Goal: Task Accomplishment & Management: Use online tool/utility

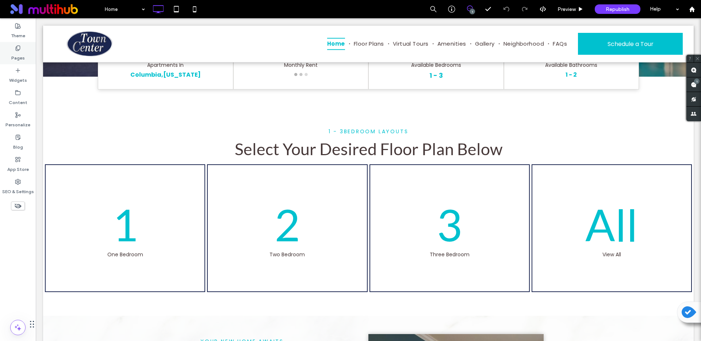
click at [20, 50] on icon at bounding box center [18, 48] width 6 height 6
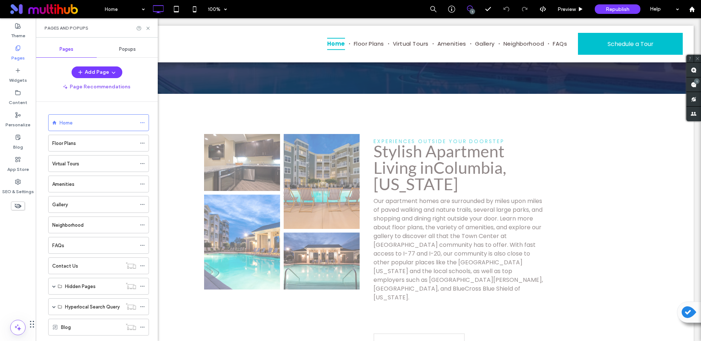
scroll to position [1206, 0]
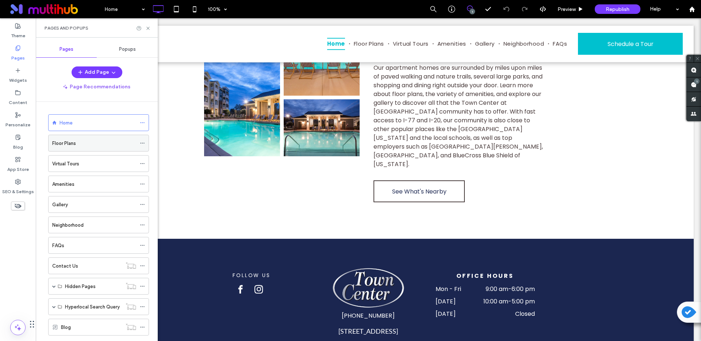
click at [83, 143] on div "Floor Plans" at bounding box center [94, 143] width 84 height 8
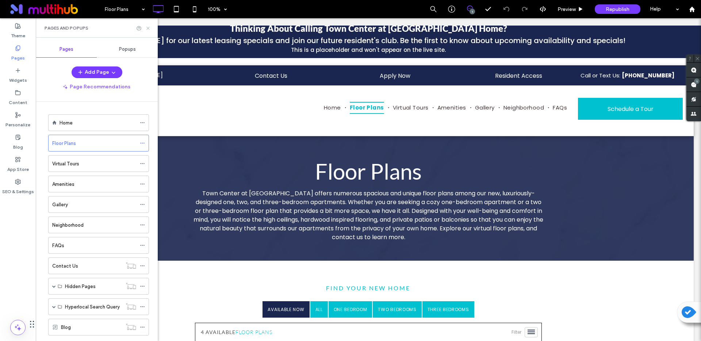
click at [147, 28] on icon at bounding box center [147, 28] width 5 height 5
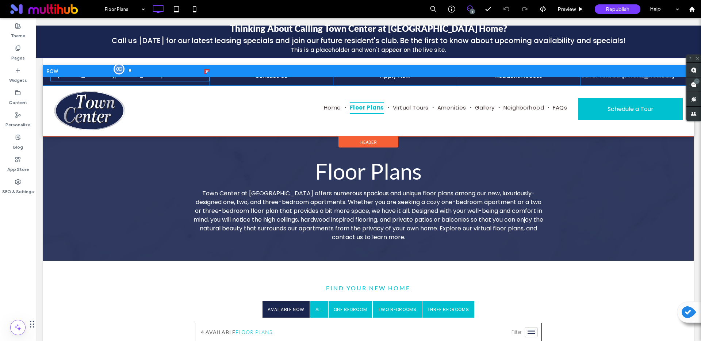
click at [107, 79] on p "20 Helton Dr. Columbia, SC 29229" at bounding box center [134, 75] width 152 height 9
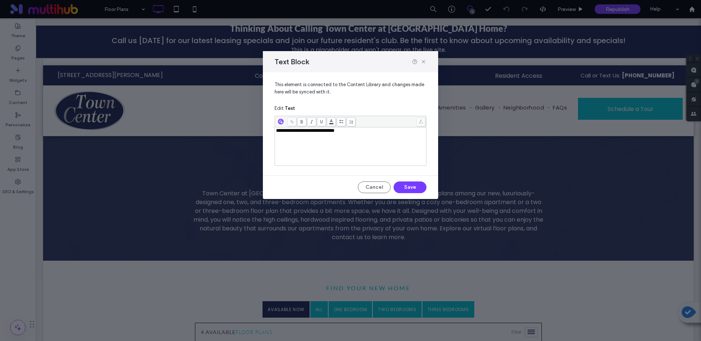
click at [305, 131] on span "**********" at bounding box center [305, 130] width 58 height 5
click at [418, 188] on button "Save" at bounding box center [410, 187] width 33 height 12
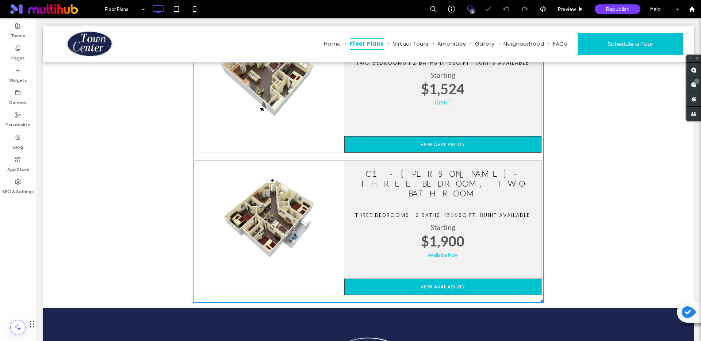
scroll to position [747, 0]
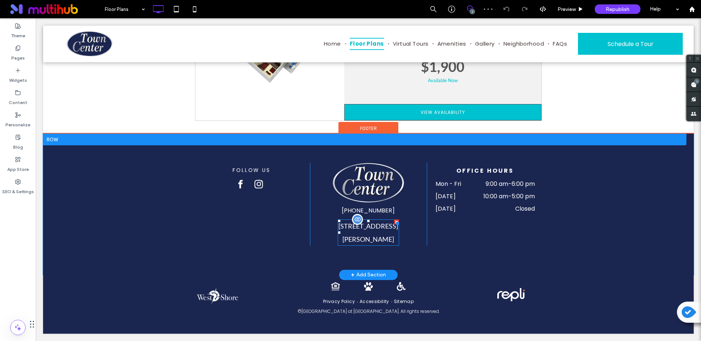
click at [391, 237] on span "20 Helton Dr, Columbia, SC 29229" at bounding box center [368, 232] width 60 height 21
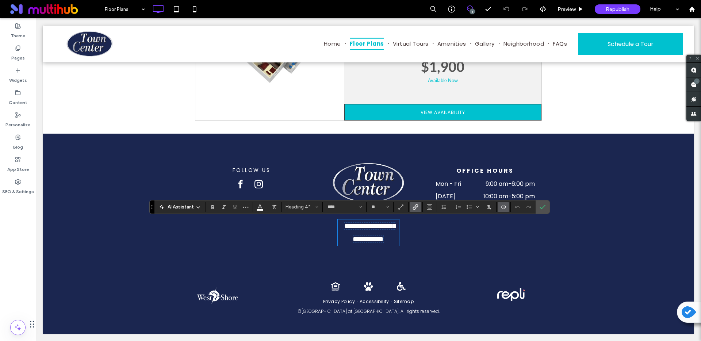
click at [537, 229] on div "OFFICE HOURS Mon - Fri 9:00 am - 6:00 pm Saturday 10:00 am - 5:00 pm Sunday Clo…" at bounding box center [485, 204] width 117 height 83
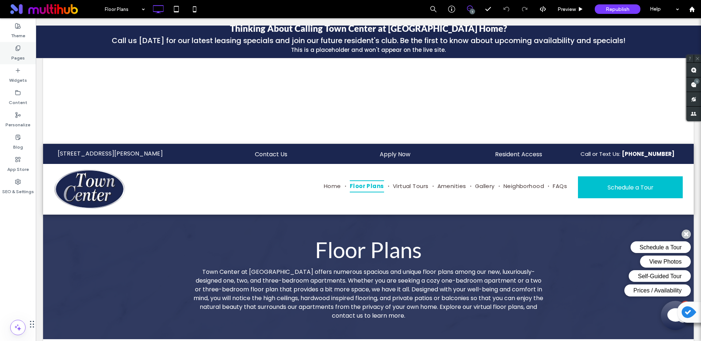
scroll to position [0, 0]
click at [617, 11] on span "Republish" at bounding box center [618, 9] width 24 height 6
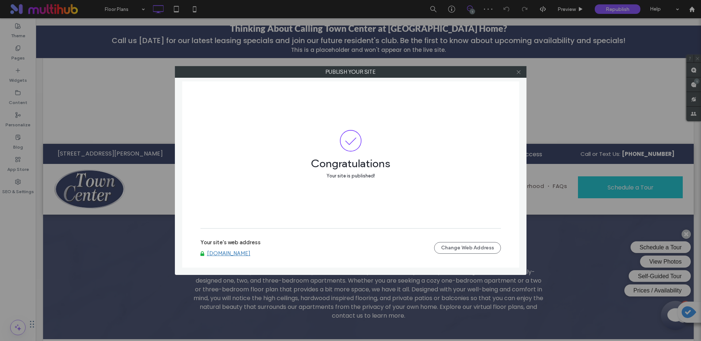
click at [520, 73] on use at bounding box center [519, 72] width 4 height 4
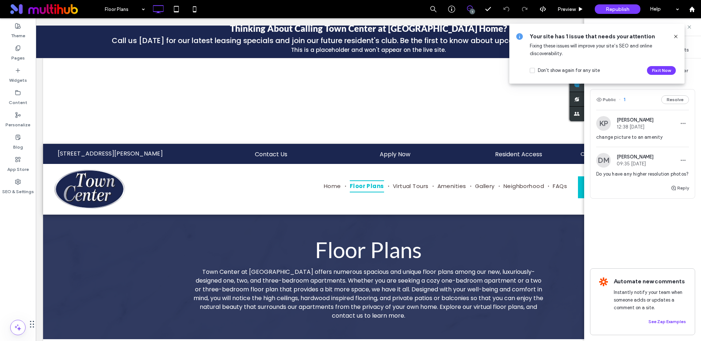
click at [580, 84] on use at bounding box center [577, 85] width 6 height 6
click at [674, 34] on icon at bounding box center [676, 37] width 6 height 6
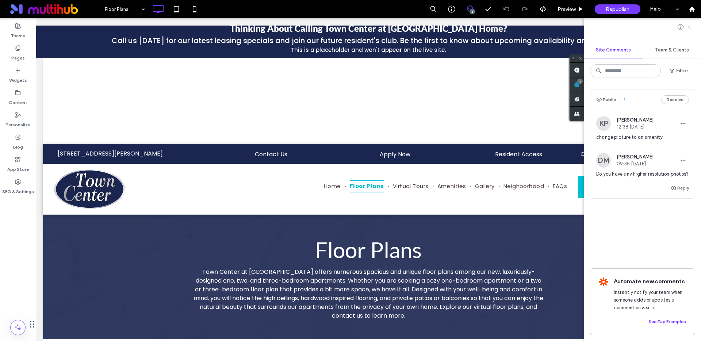
click at [688, 27] on use at bounding box center [689, 26] width 3 height 3
